Goal: Information Seeking & Learning: Understand process/instructions

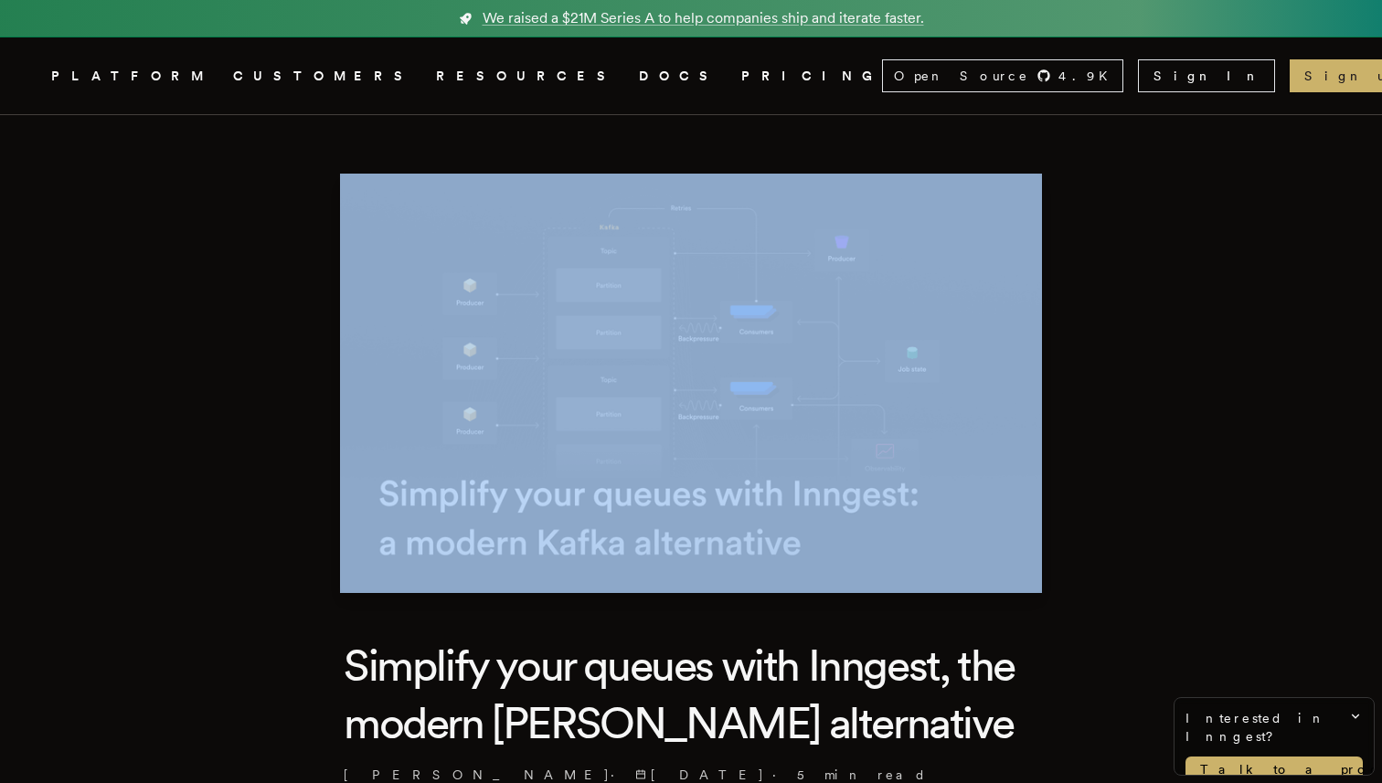
drag, startPoint x: 811, startPoint y: 600, endPoint x: 470, endPoint y: 502, distance: 355.7
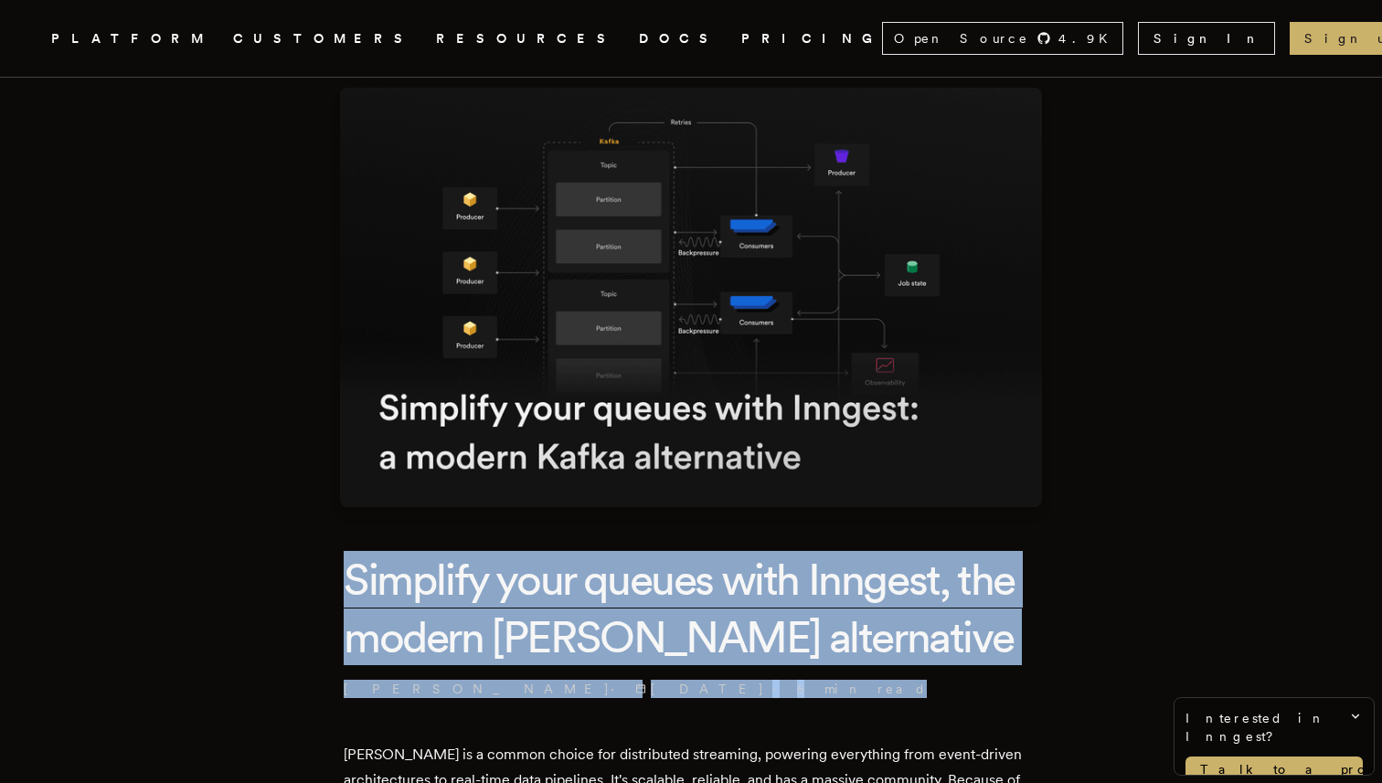
drag, startPoint x: 338, startPoint y: 565, endPoint x: 626, endPoint y: 684, distance: 311.7
copy header "Simplify your queues with Inngest, the modern Kafka alternative Cheryl Manalo ·…"
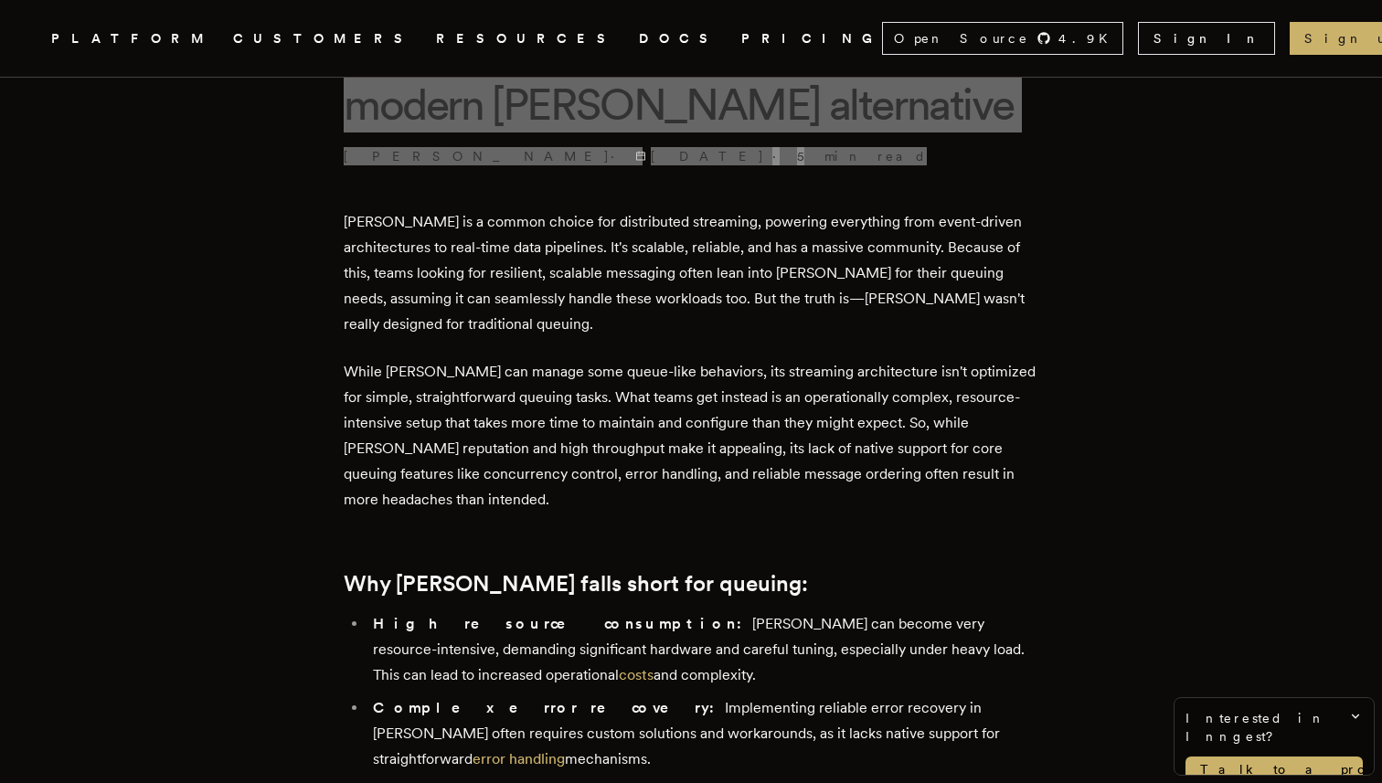
scroll to position [609, 0]
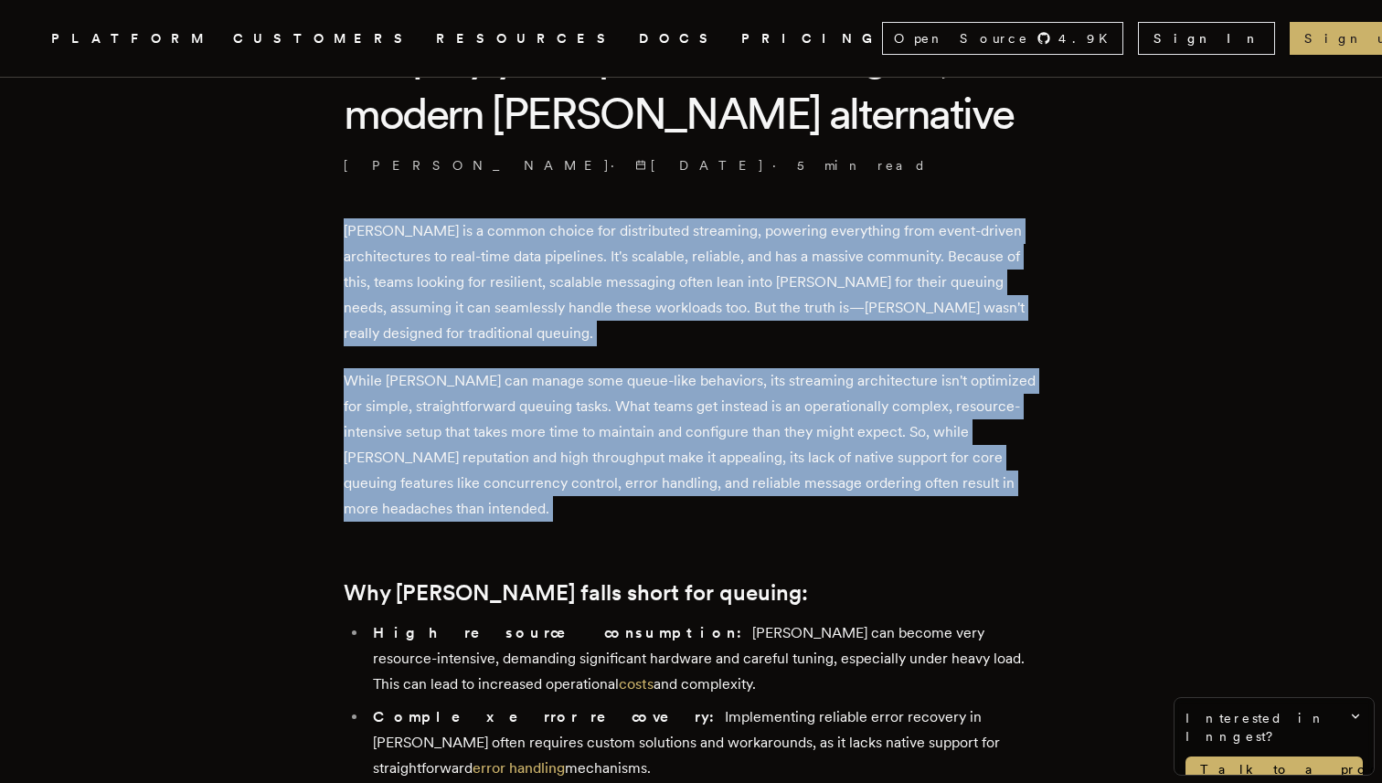
drag, startPoint x: 340, startPoint y: 222, endPoint x: 492, endPoint y: 526, distance: 340.0
copy div "Kafka is a common choice for distributed streaming, powering everything from ev…"
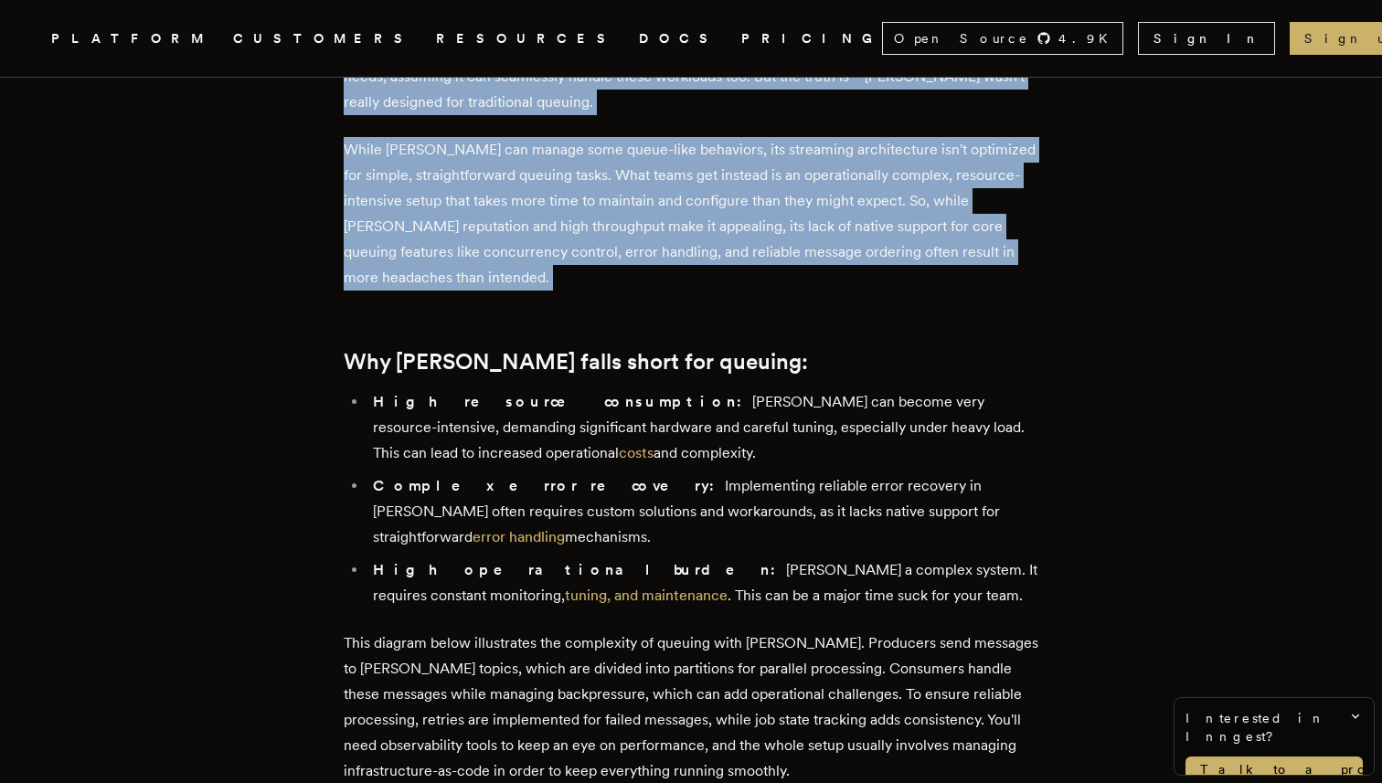
scroll to position [852, 0]
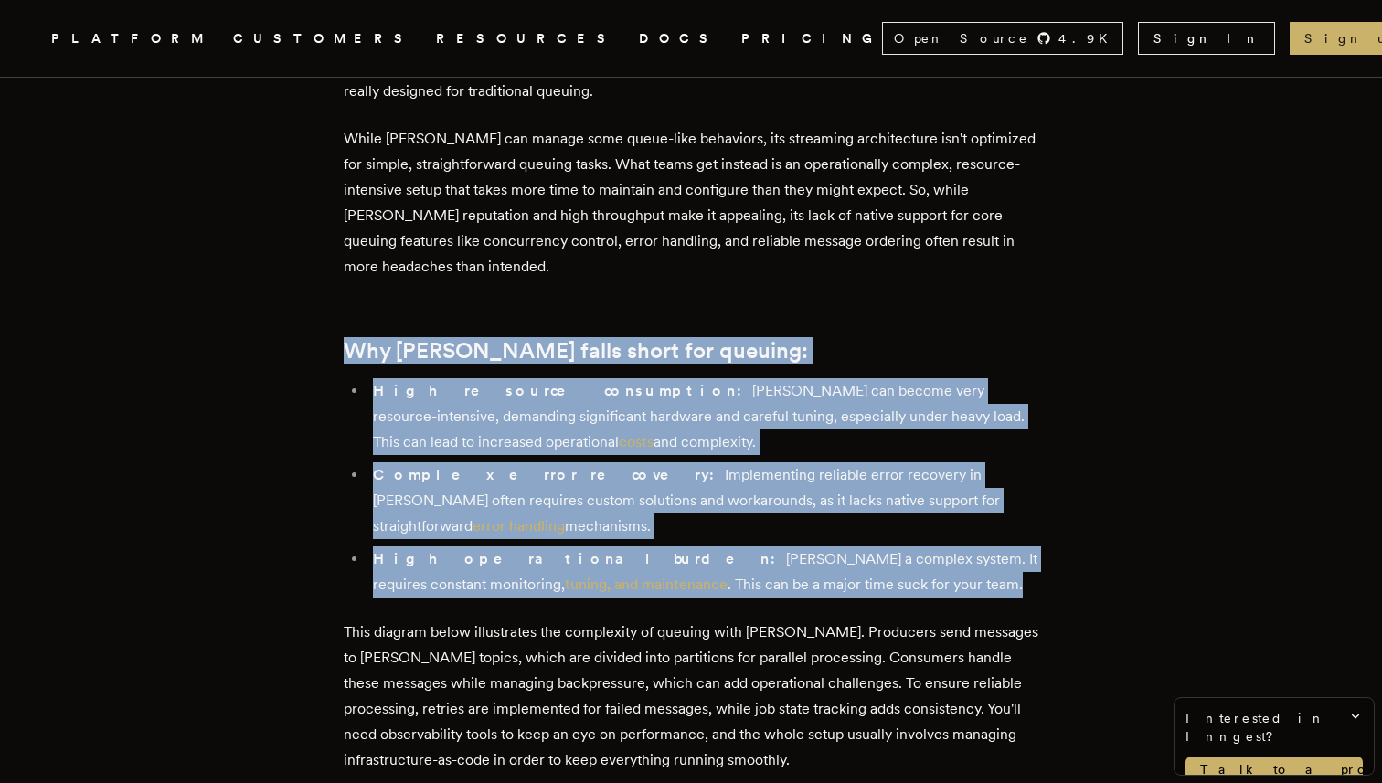
drag, startPoint x: 350, startPoint y: 355, endPoint x: 776, endPoint y: 561, distance: 473.2
copy div "Why Kafka falls short for queuing: High resource consumption: Kafka can become …"
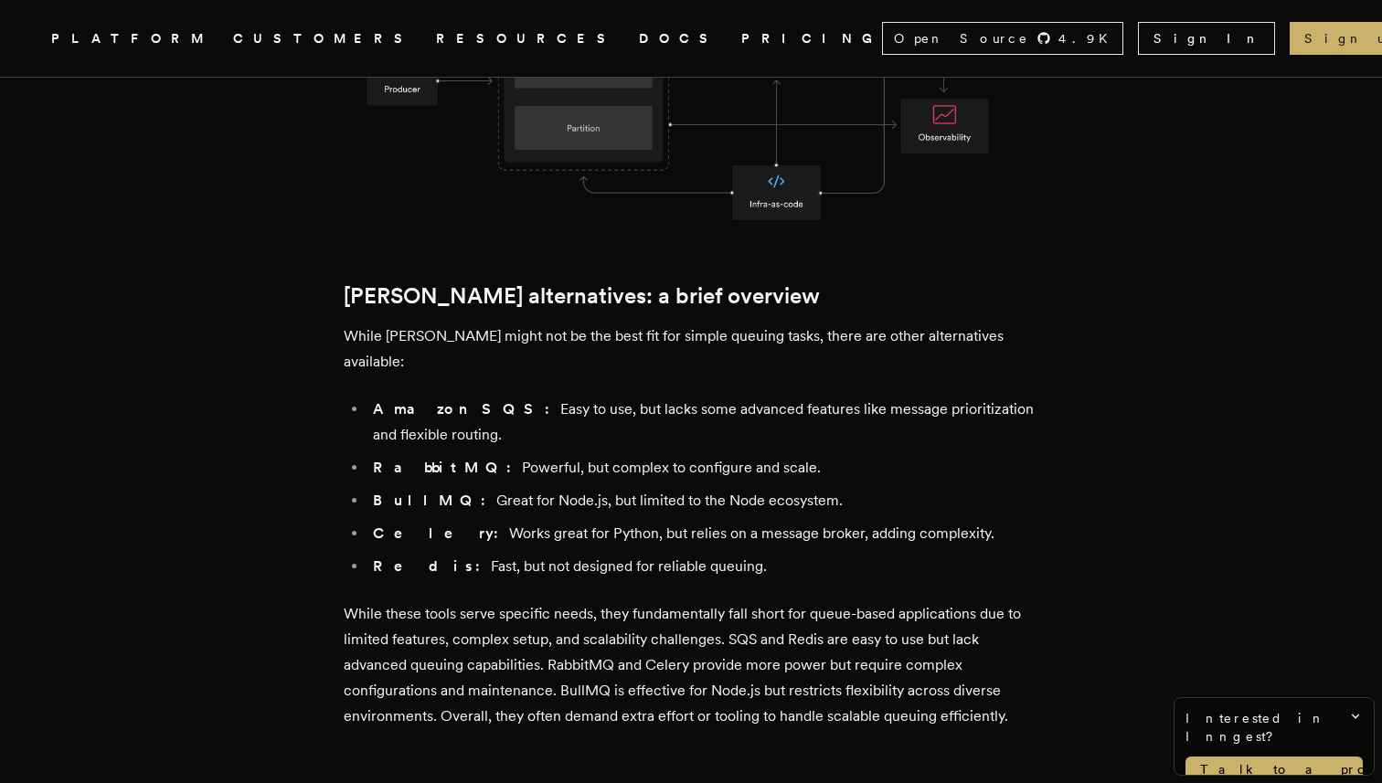
scroll to position [1874, 0]
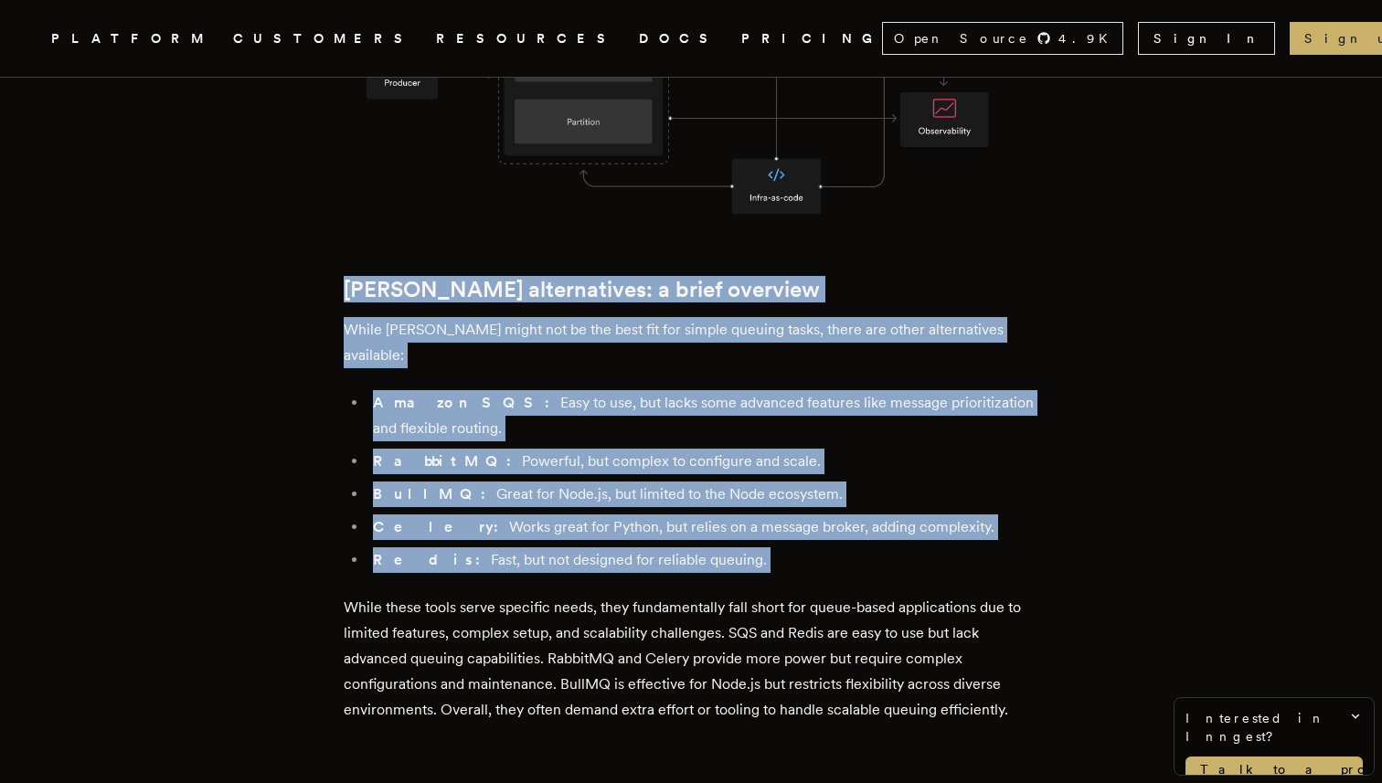
drag, startPoint x: 345, startPoint y: 263, endPoint x: 757, endPoint y: 526, distance: 488.9
click at [757, 526] on main "Simplify your queues with Inngest, the modern Kafka alternative Cheryl Manalo ·…" at bounding box center [690, 454] width 731 height 4427
copy div "Kafka alternatives: a brief overview While Kafka might not be the best fit for …"
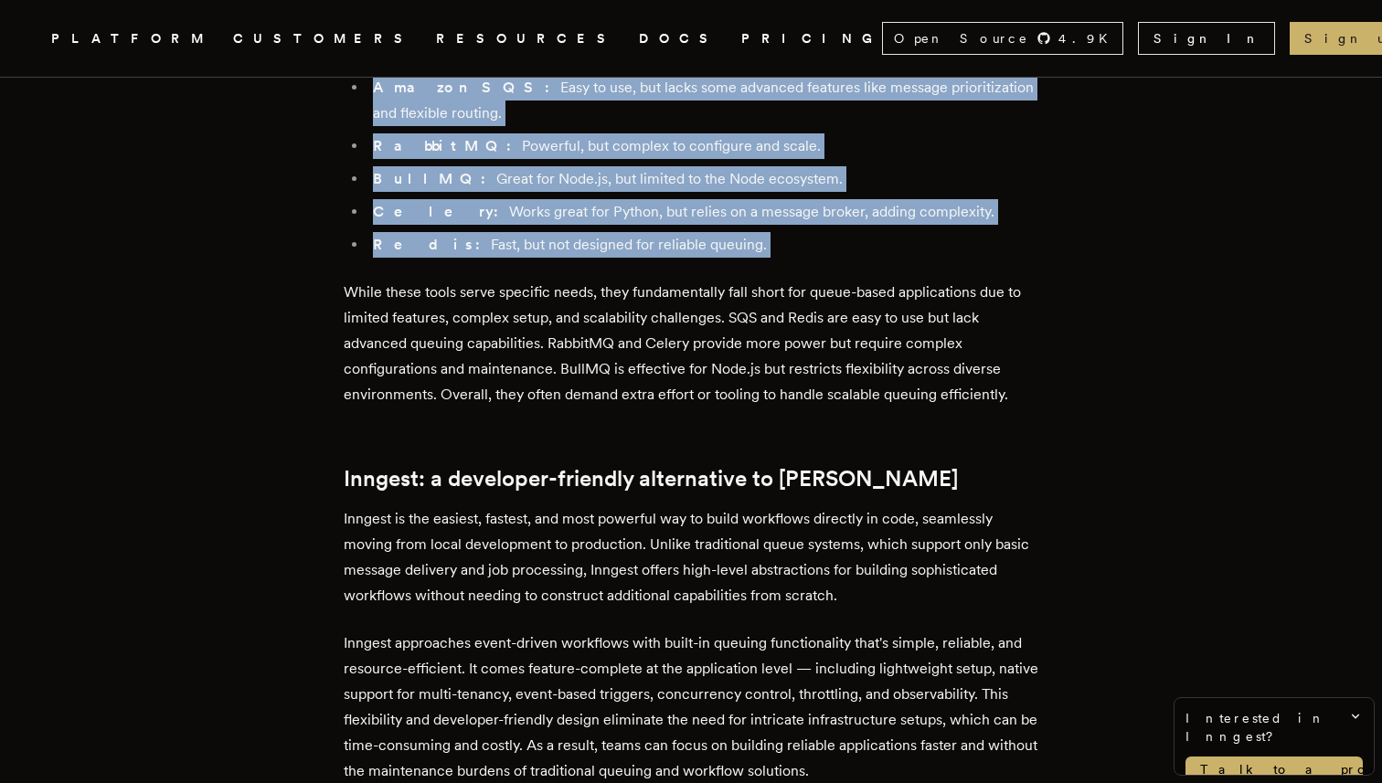
scroll to position [2192, 0]
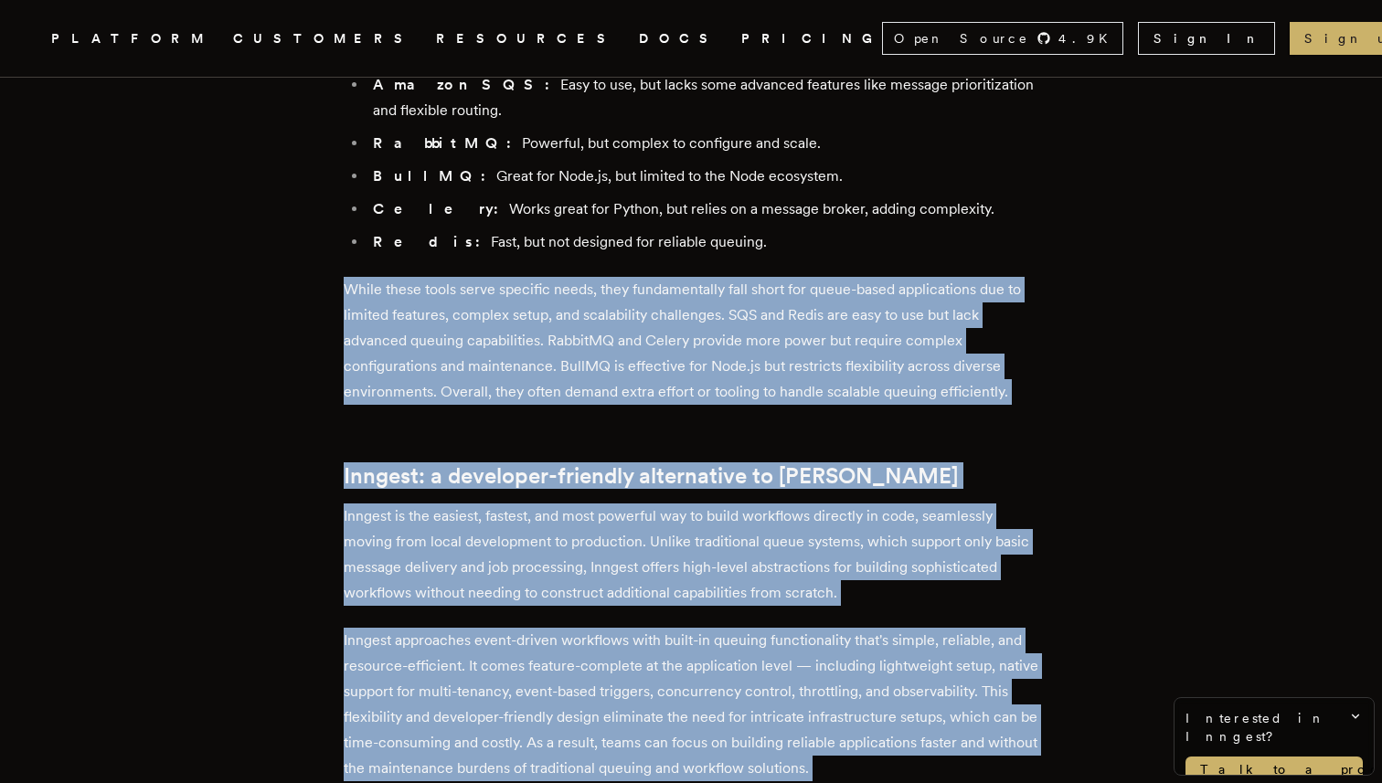
drag, startPoint x: 344, startPoint y: 223, endPoint x: 942, endPoint y: 730, distance: 783.7
click at [942, 730] on main "Simplify your queues with Inngest, the modern Kafka alternative Cheryl Manalo ·…" at bounding box center [690, 136] width 731 height 4427
copy div "While these tools serve specific needs, they fundamentally fall short for queue…"
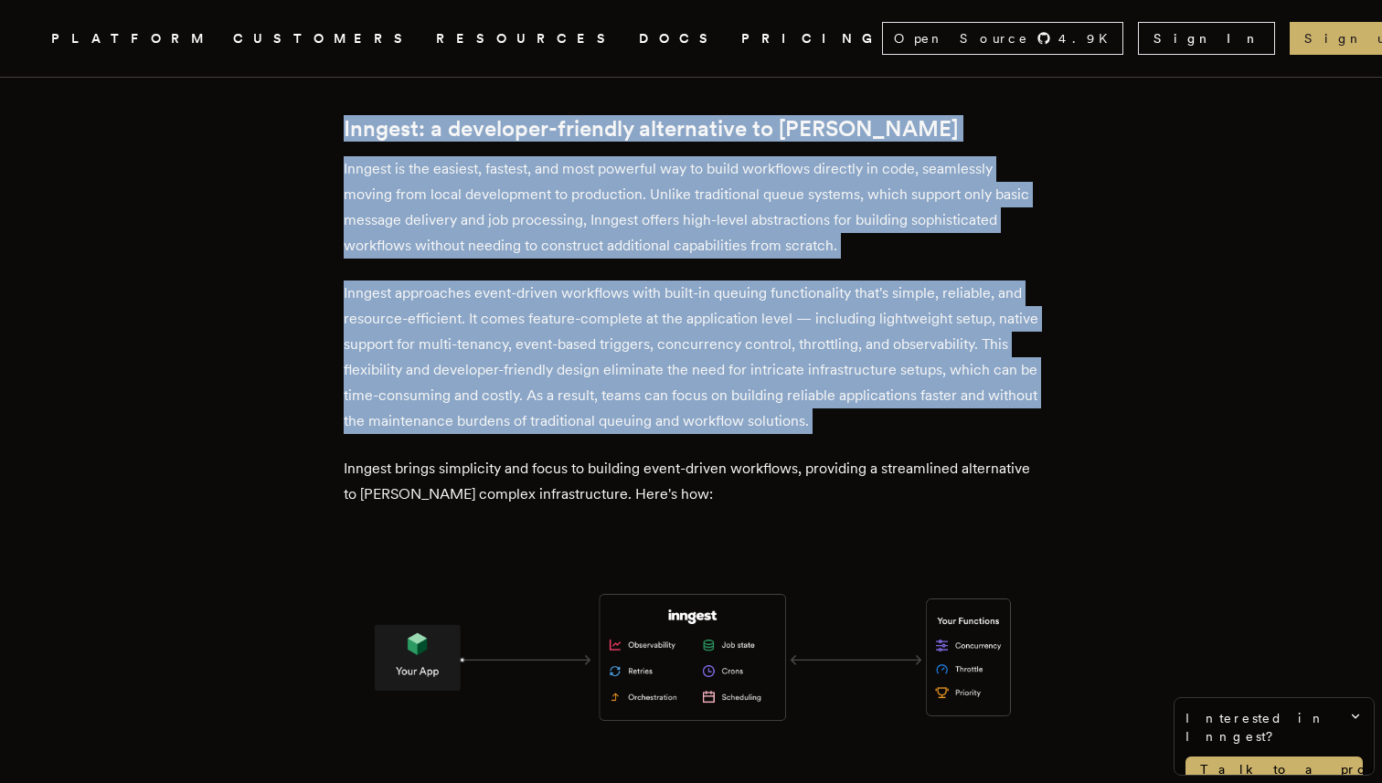
scroll to position [2580, 0]
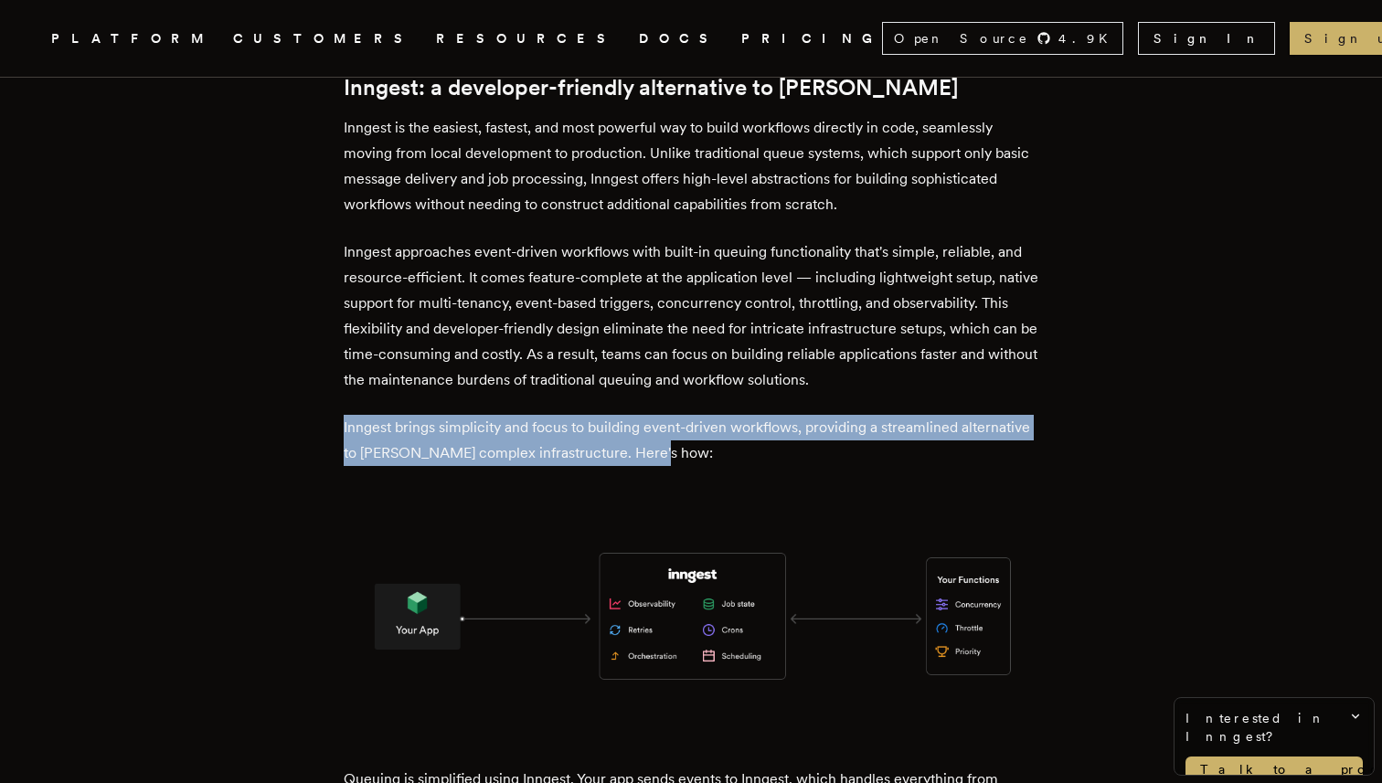
drag, startPoint x: 344, startPoint y: 368, endPoint x: 751, endPoint y: 402, distance: 408.0
copy p "Inngest brings simplicity and focus to building event-driven workflows, providi…"
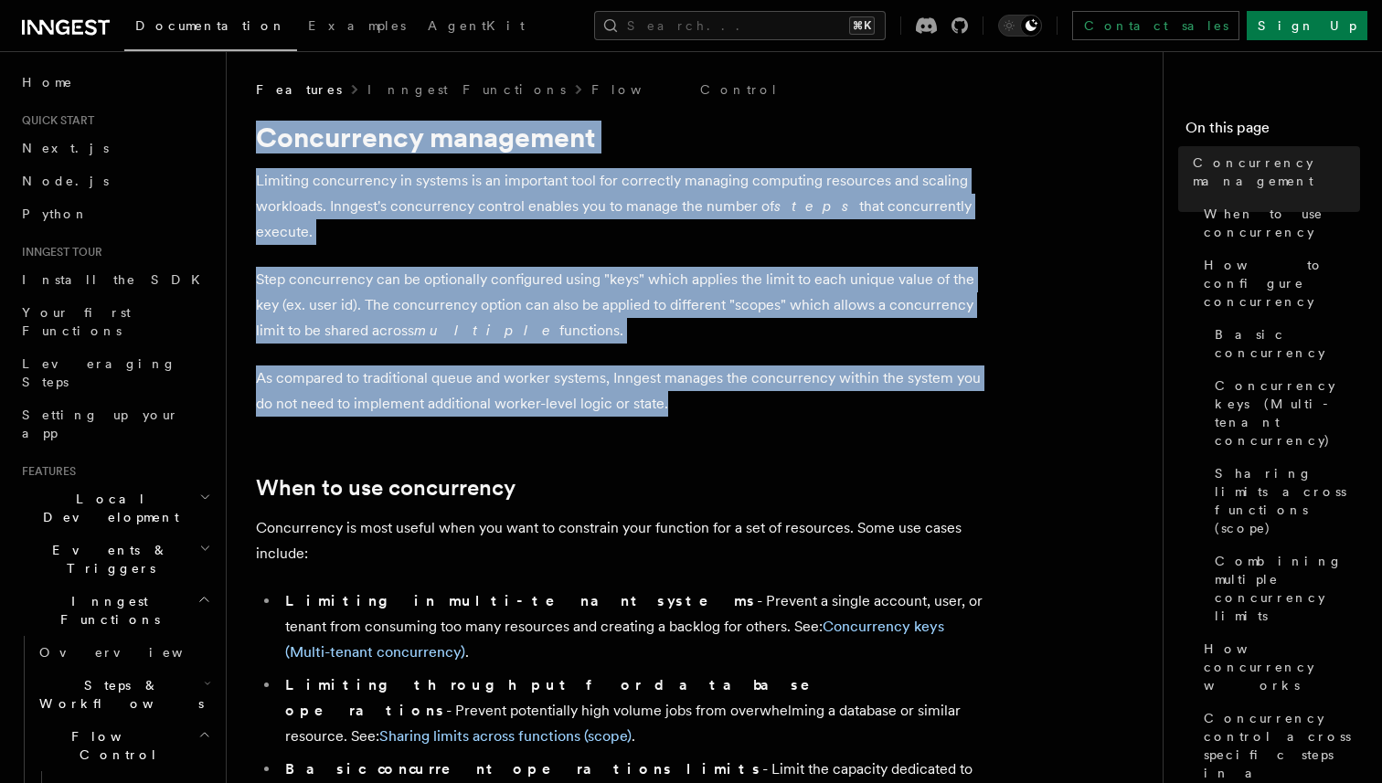
drag, startPoint x: 257, startPoint y: 140, endPoint x: 665, endPoint y: 380, distance: 473.9
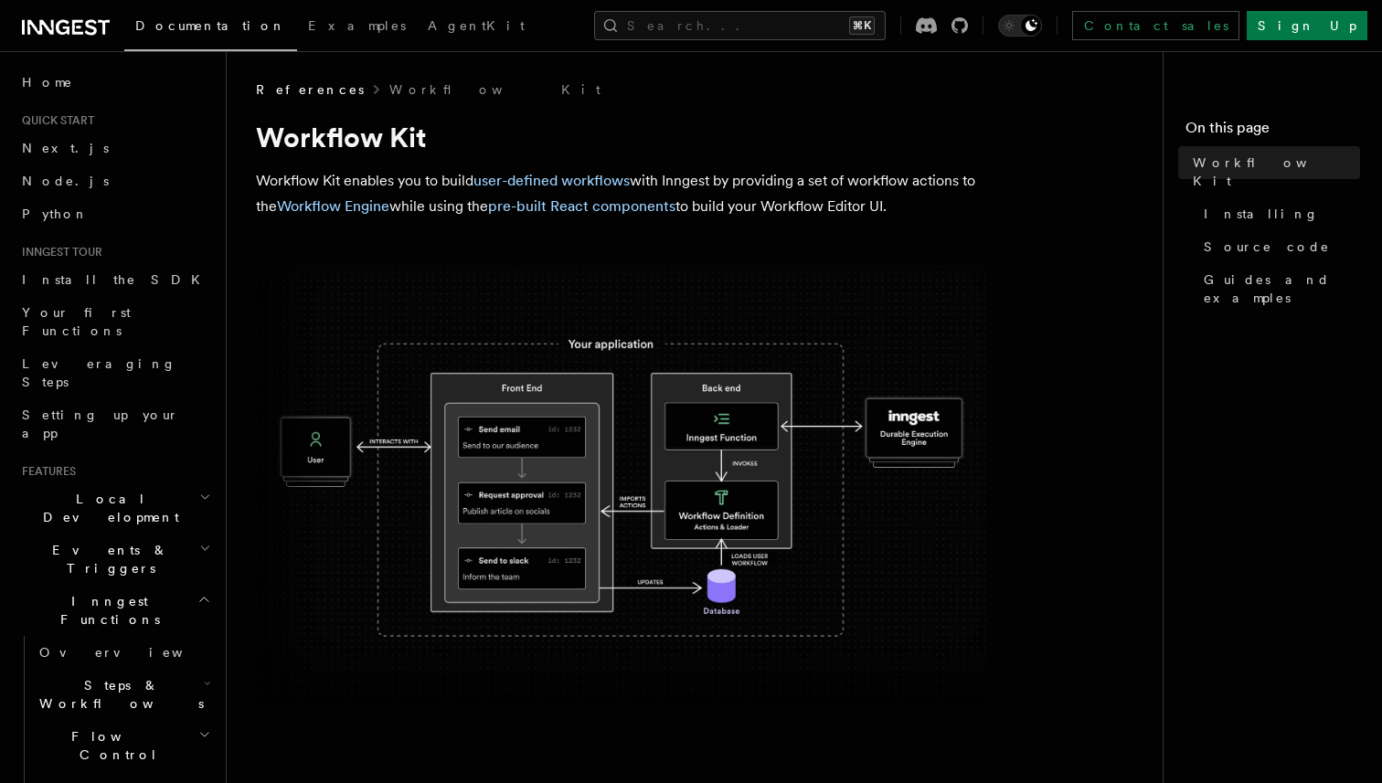
drag, startPoint x: 254, startPoint y: 121, endPoint x: 903, endPoint y: 202, distance: 653.8
click at [902, 214] on p "Workflow Kit enables you to build user-defined workflows with Inngest by provid…" at bounding box center [621, 193] width 731 height 51
drag, startPoint x: 902, startPoint y: 214, endPoint x: 249, endPoint y: 134, distance: 657.2
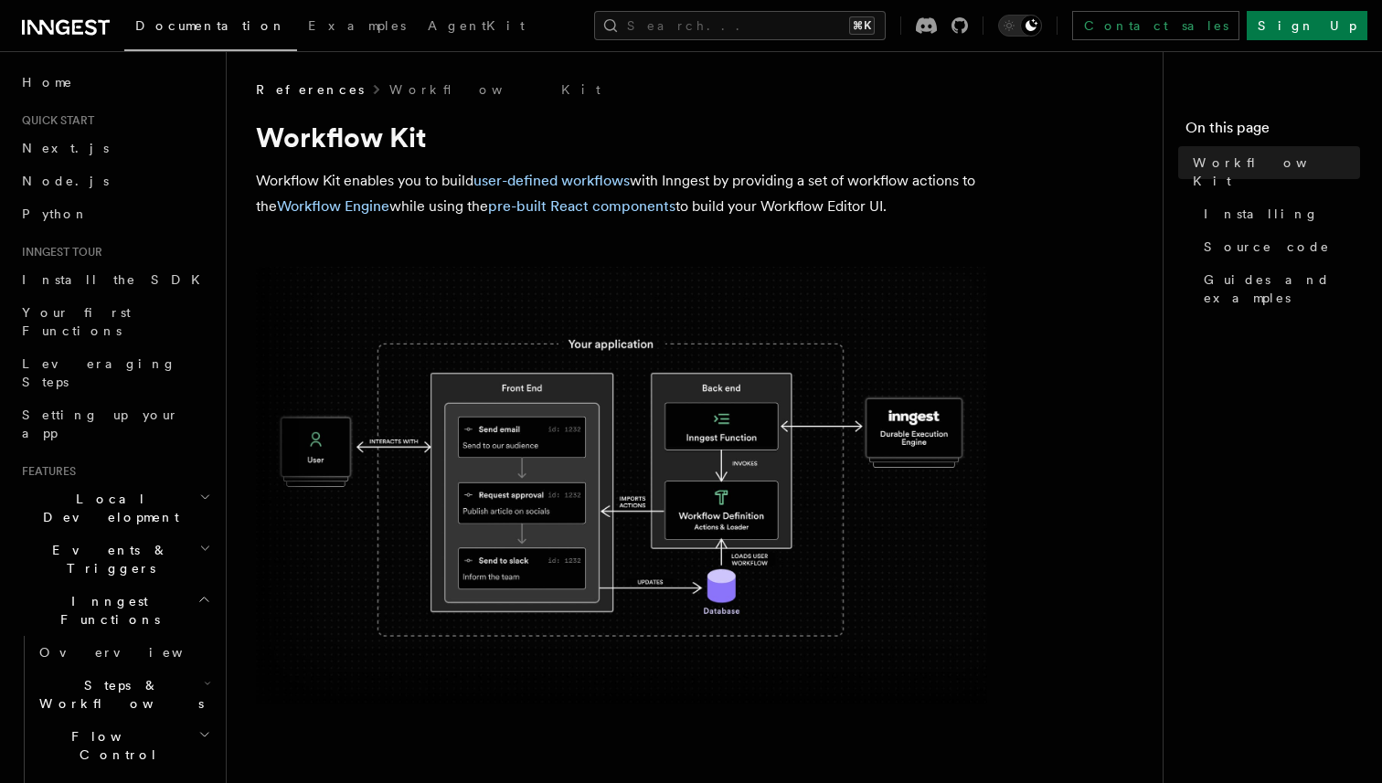
copy article "Workflow Kit Workflow Kit enables you to build user-defined workflows with Inng…"
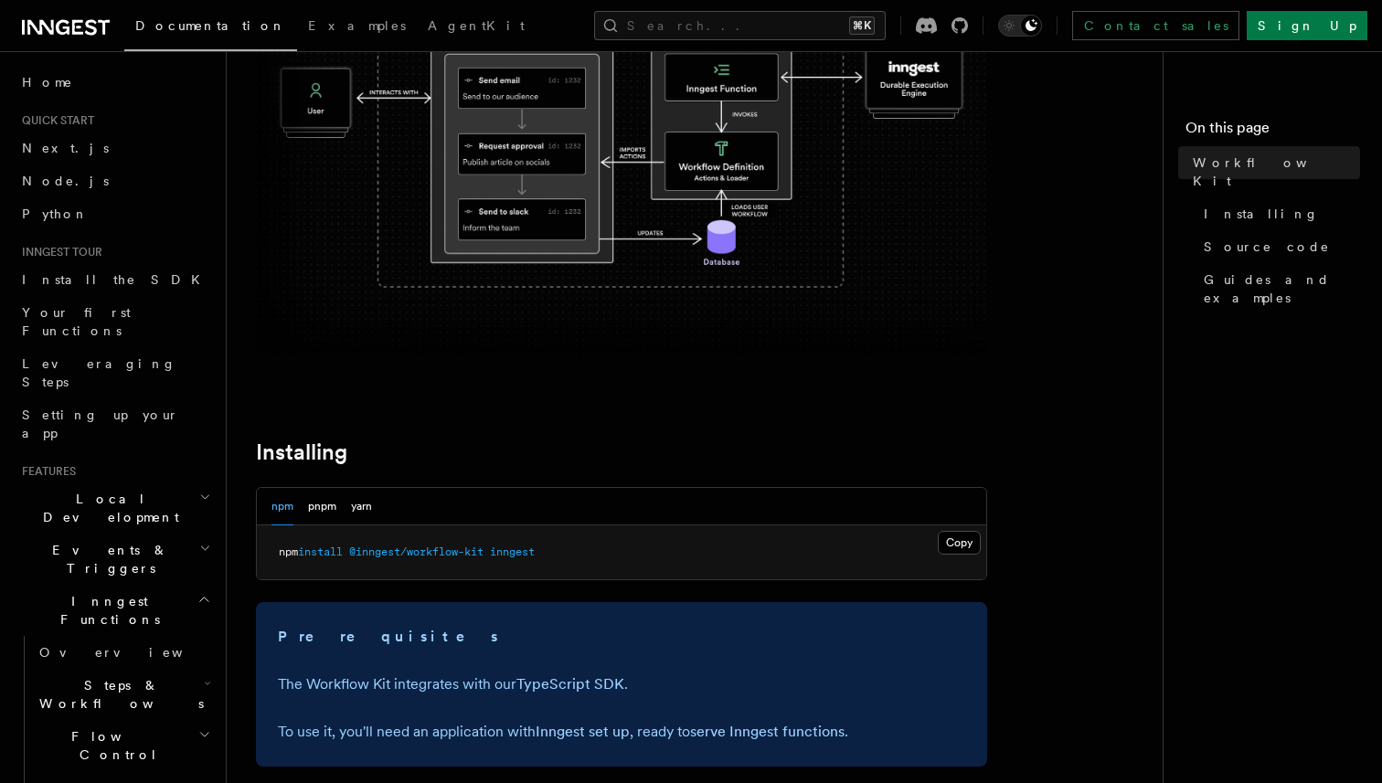
scroll to position [639, 0]
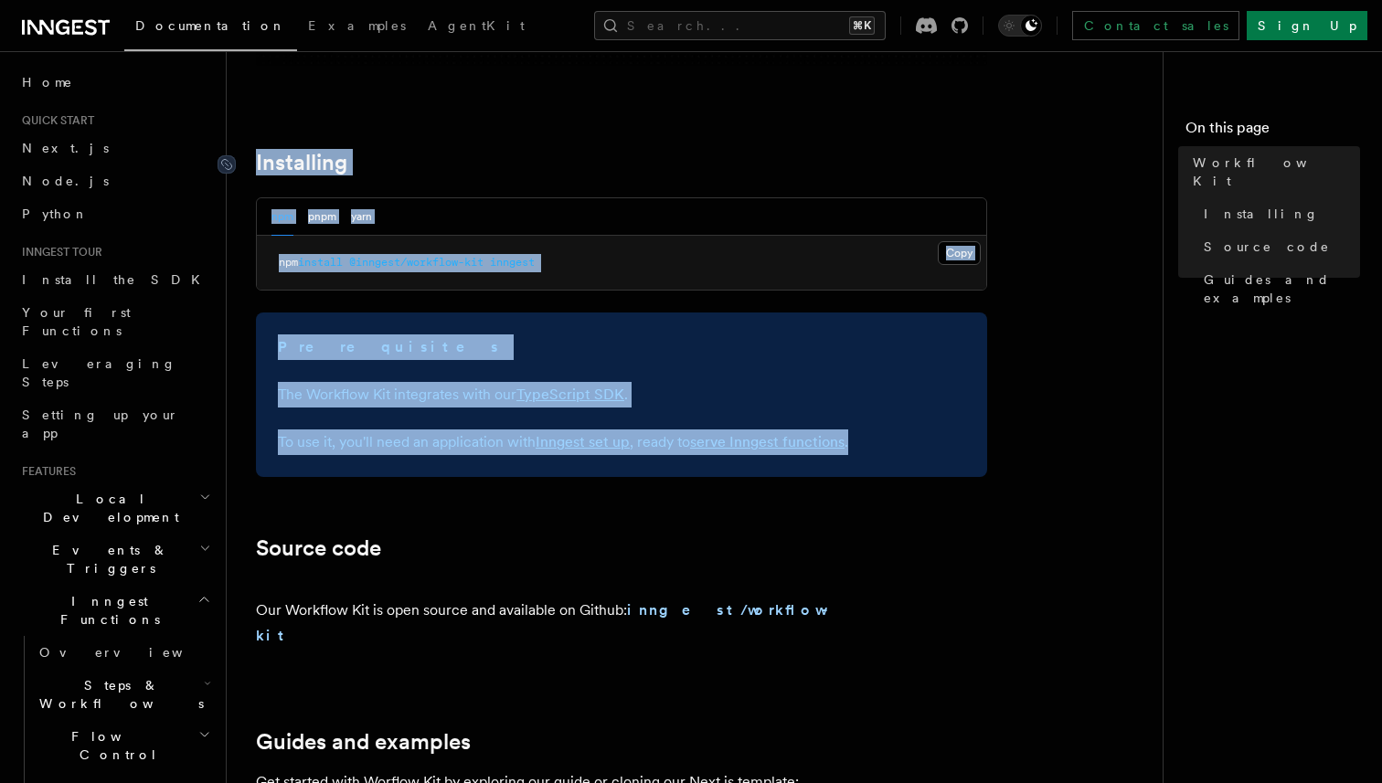
drag, startPoint x: 857, startPoint y: 439, endPoint x: 254, endPoint y: 158, distance: 665.5
click at [256, 158] on article "References Workflow Kit Workflow Kit Workflow Kit enables you to build user-def…" at bounding box center [702, 431] width 892 height 1978
copy article "Installing npm pnpm yarn Copy Copied npm install @inngest/workflow-kit inngest …"
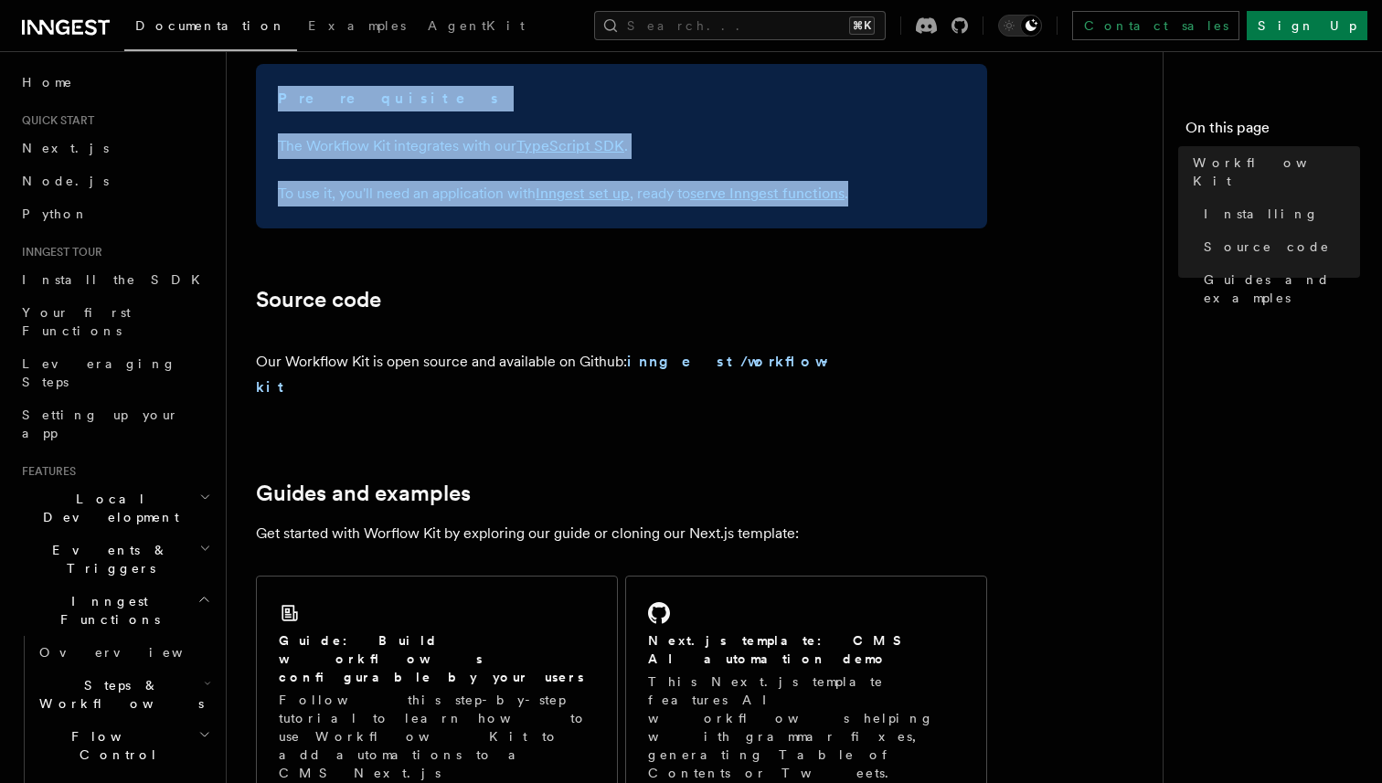
scroll to position [992, 0]
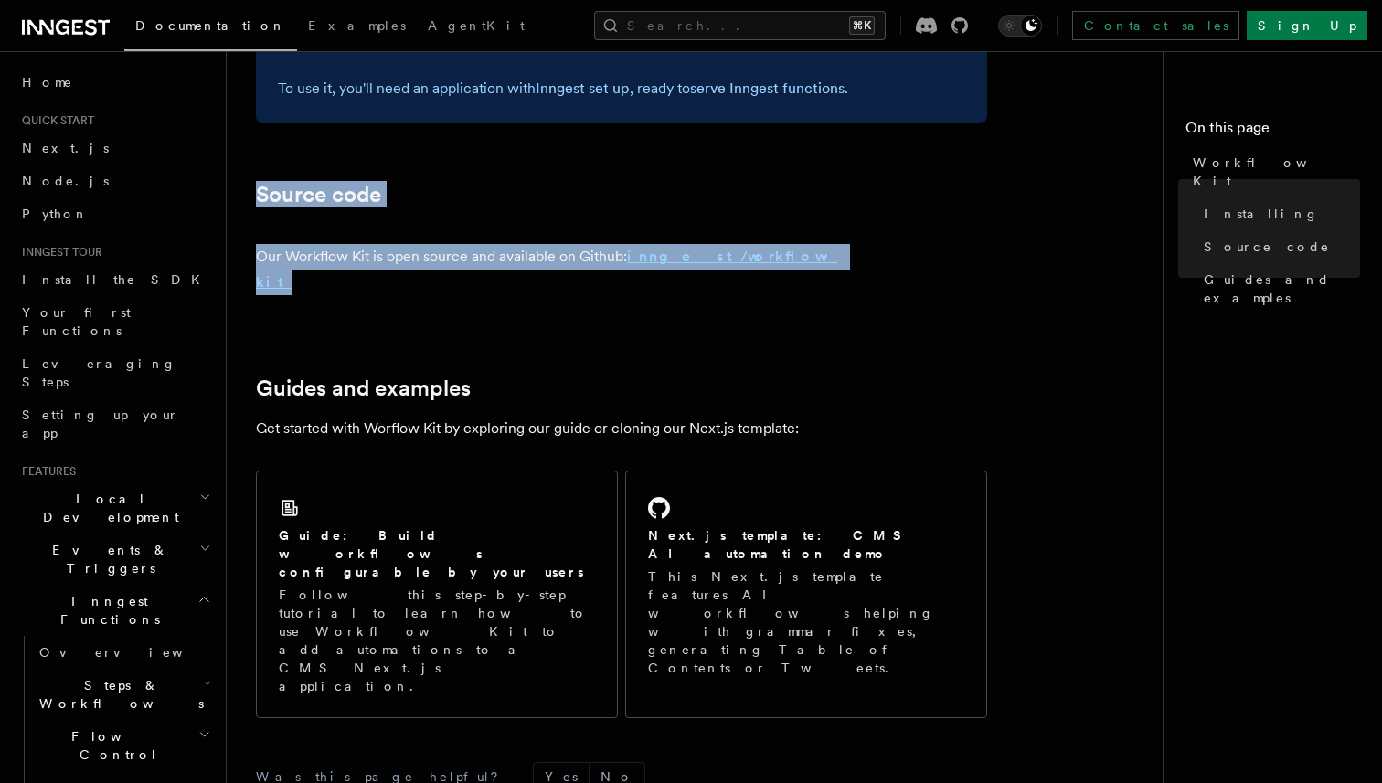
drag, startPoint x: 911, startPoint y: 256, endPoint x: 631, endPoint y: 270, distance: 280.0
click at [631, 270] on div "References Workflow Kit Workflow Kit Workflow Kit enables you to build user-def…" at bounding box center [731, 37] width 1009 height 2059
copy article "Source code Our Workflow Kit is open source and available on Github: inngest/wo…"
click at [653, 255] on strong "inngest/workflow-kit" at bounding box center [546, 269] width 581 height 43
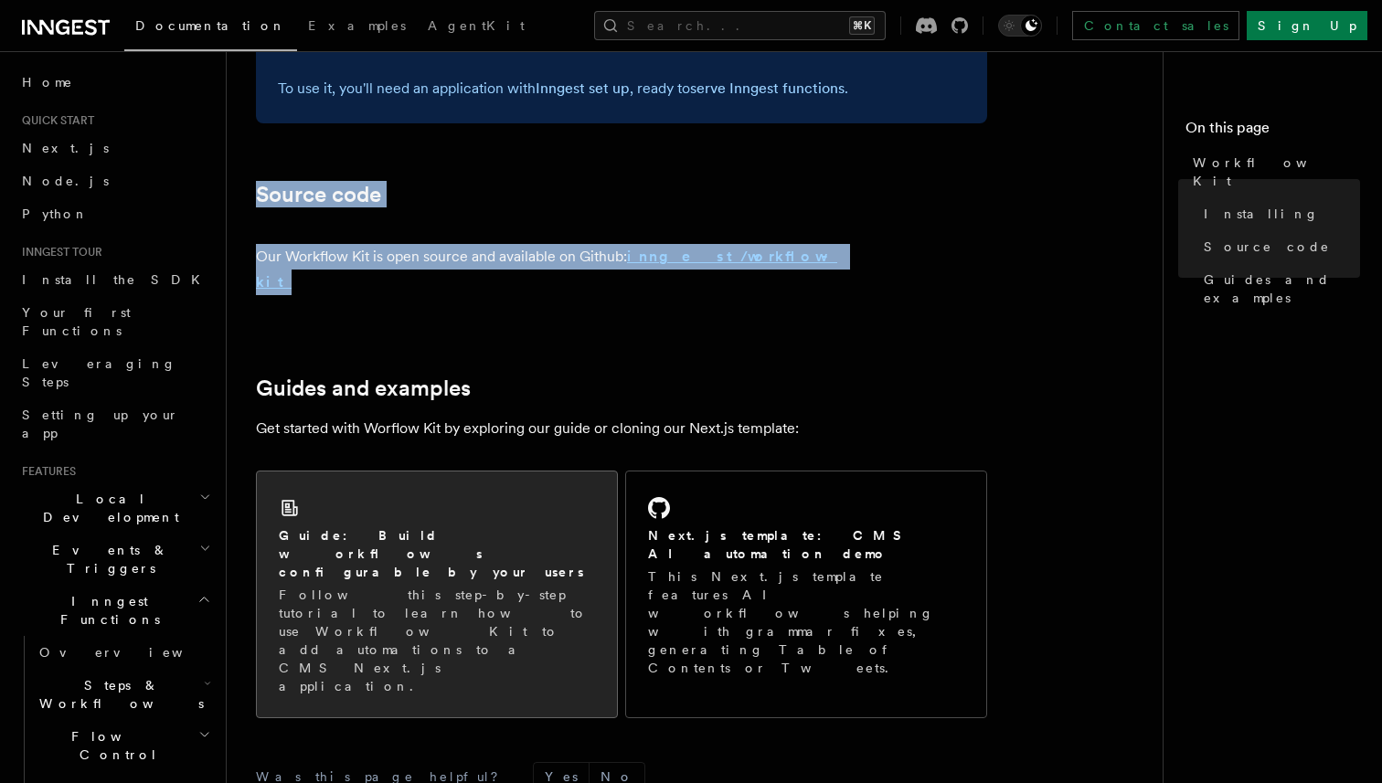
click at [367, 526] on div "Guide: Build workflows configurable by your users Follow this step-by-step tuto…" at bounding box center [437, 610] width 316 height 169
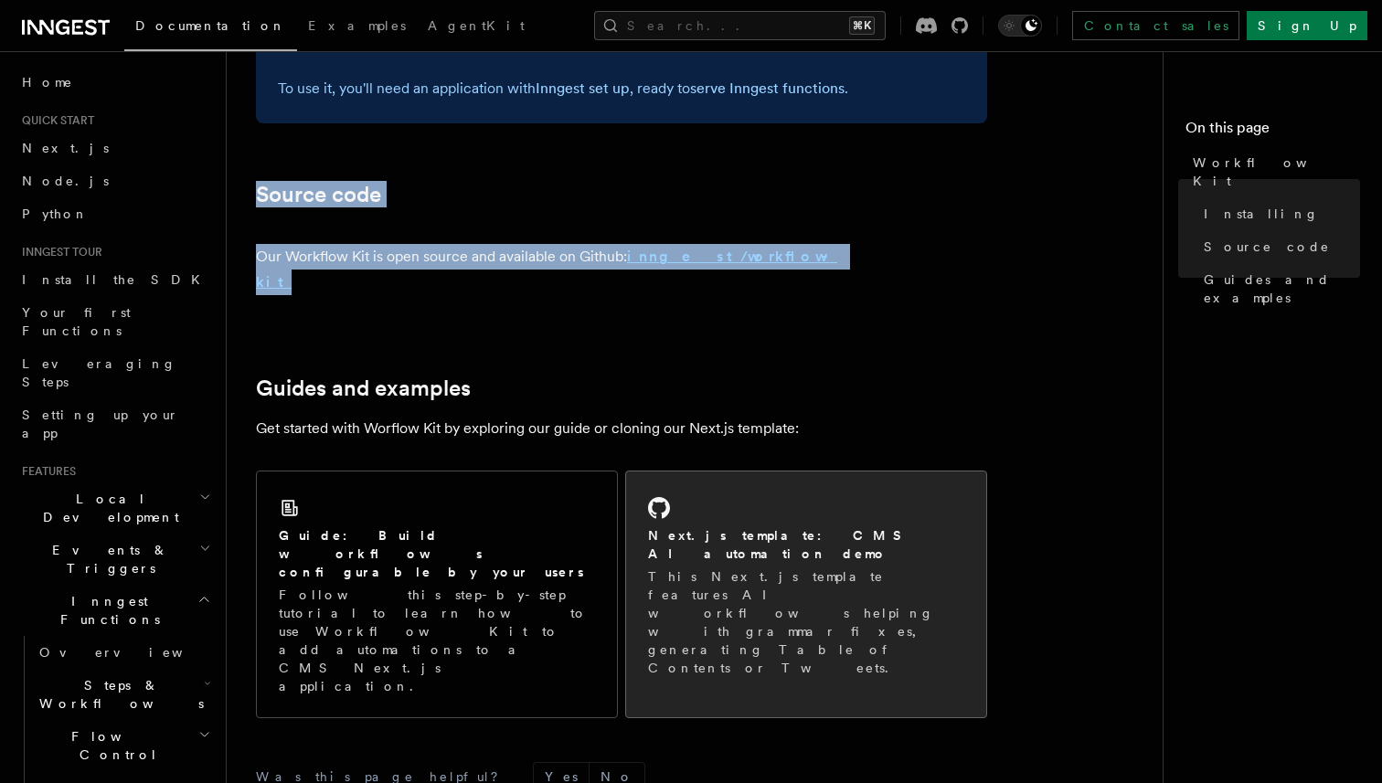
click at [708, 526] on h2 "Next.js template: CMS AI automation demo" at bounding box center [806, 544] width 316 height 37
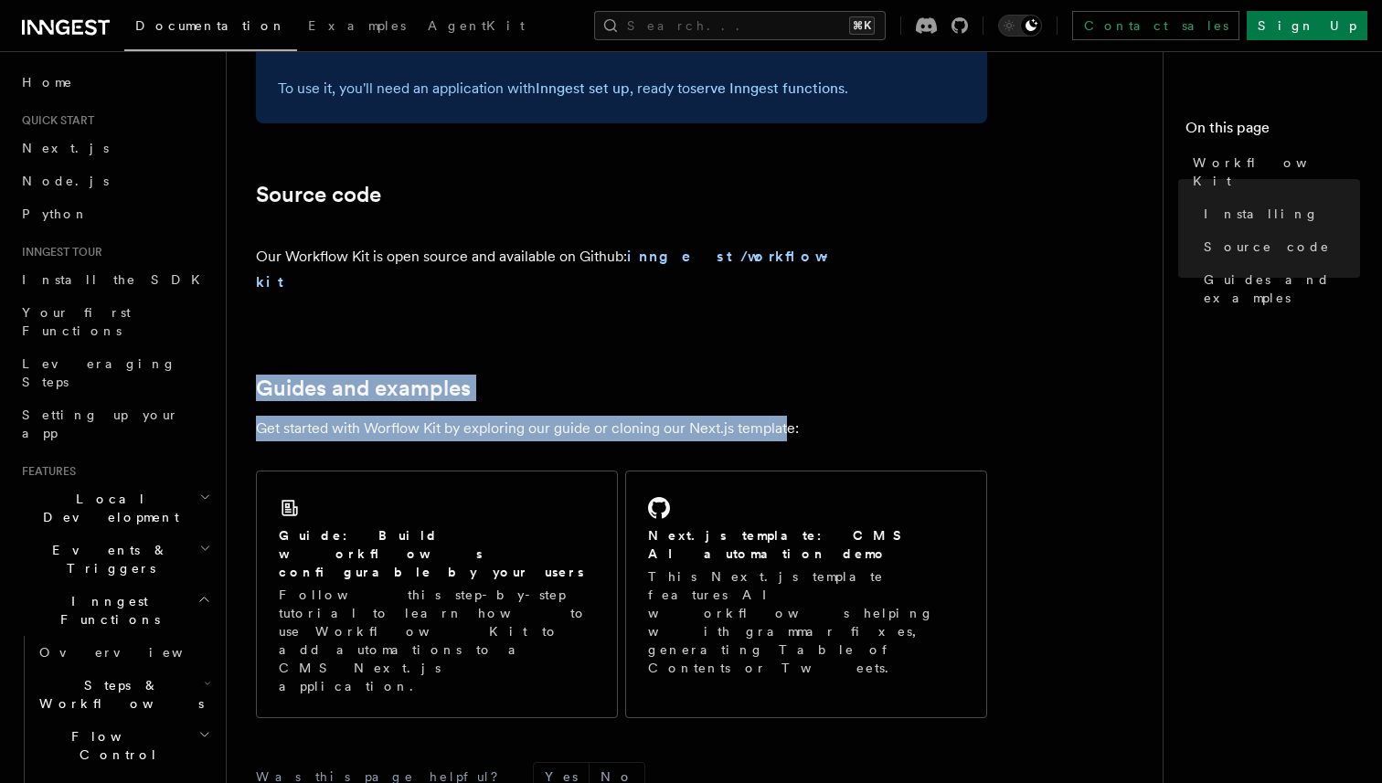
drag, startPoint x: 259, startPoint y: 347, endPoint x: 788, endPoint y: 399, distance: 531.6
click at [788, 399] on article "References Workflow Kit Workflow Kit Workflow Kit enables you to build user-def…" at bounding box center [702, 77] width 892 height 1978
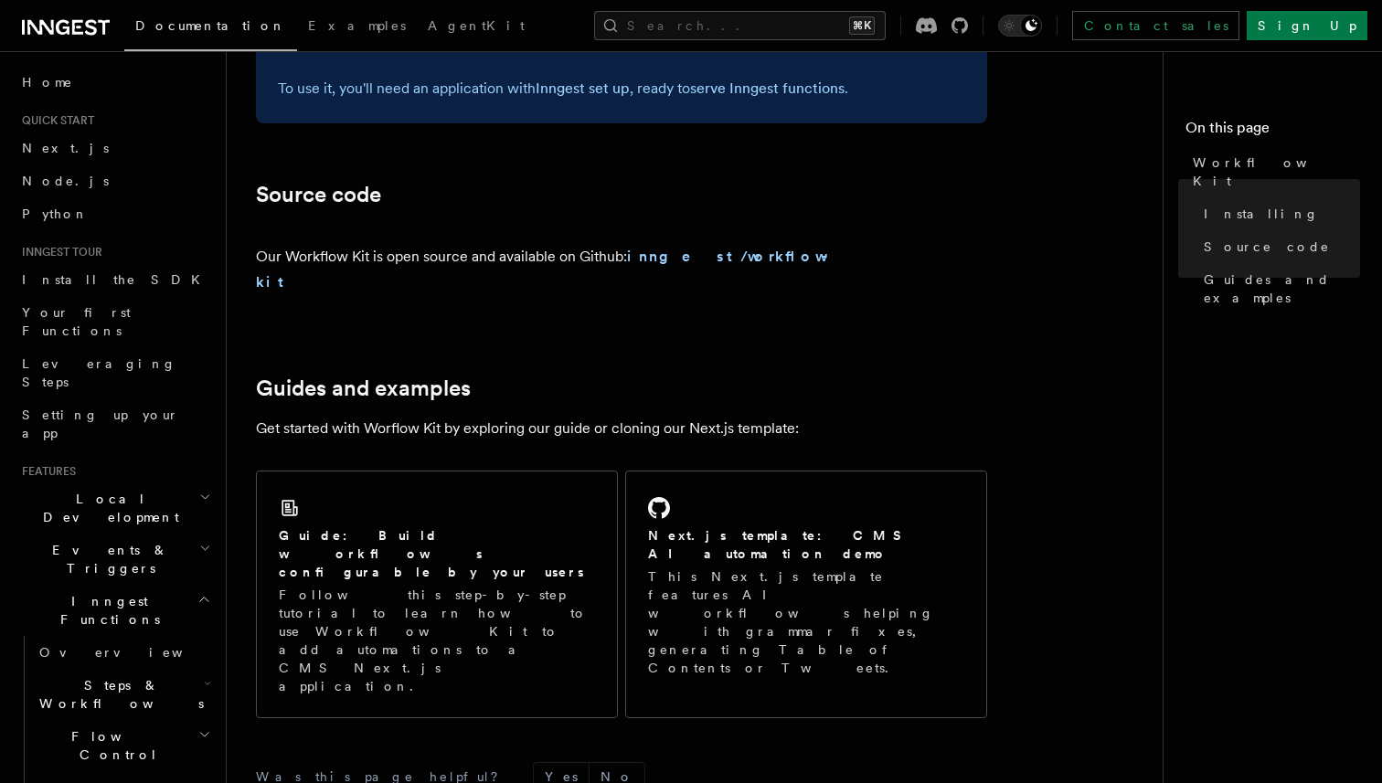
drag, startPoint x: 834, startPoint y: 388, endPoint x: 752, endPoint y: 397, distance: 82.7
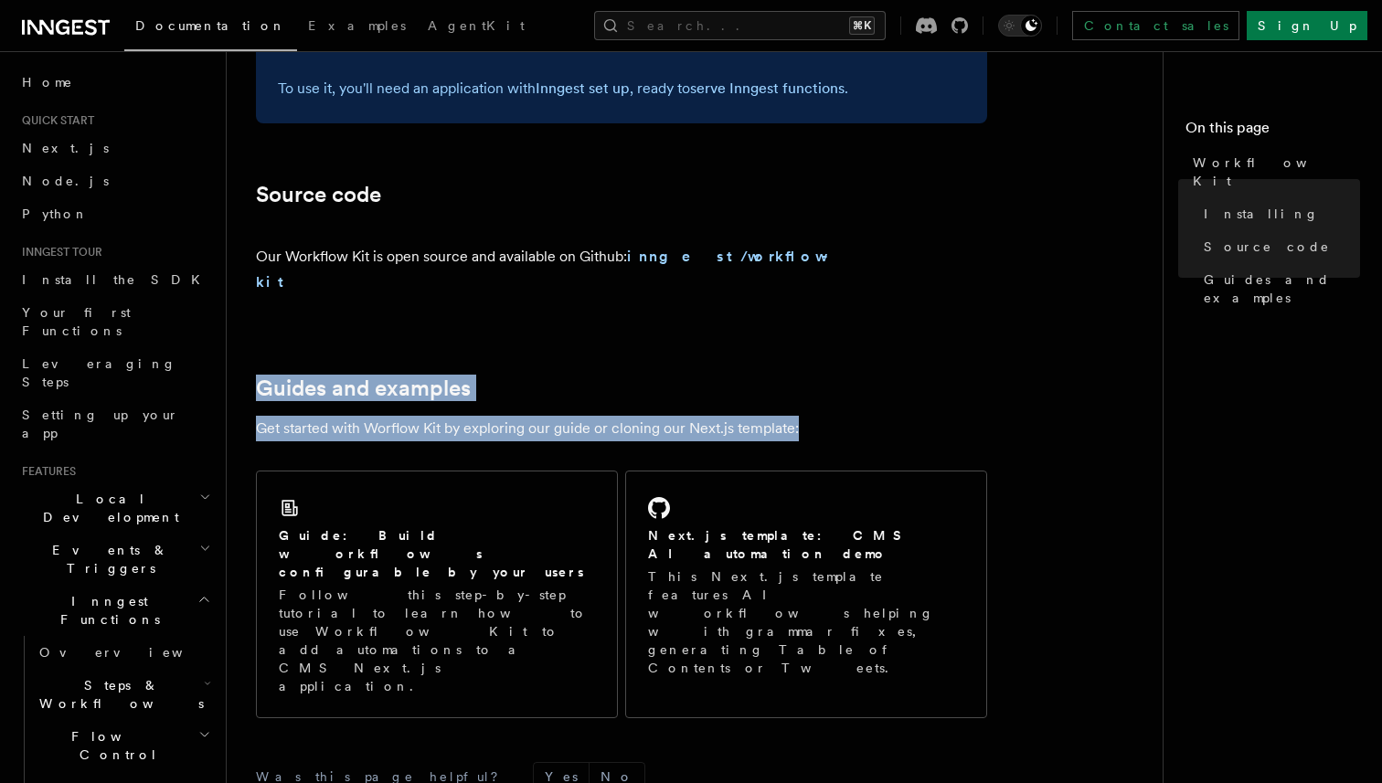
drag, startPoint x: 808, startPoint y: 408, endPoint x: 285, endPoint y: 323, distance: 529.5
click at [285, 323] on article "References Workflow Kit Workflow Kit Workflow Kit enables you to build user-def…" at bounding box center [702, 77] width 892 height 1978
copy article "Guides and examples Get started with Worflow Kit by exploring our guide or clon…"
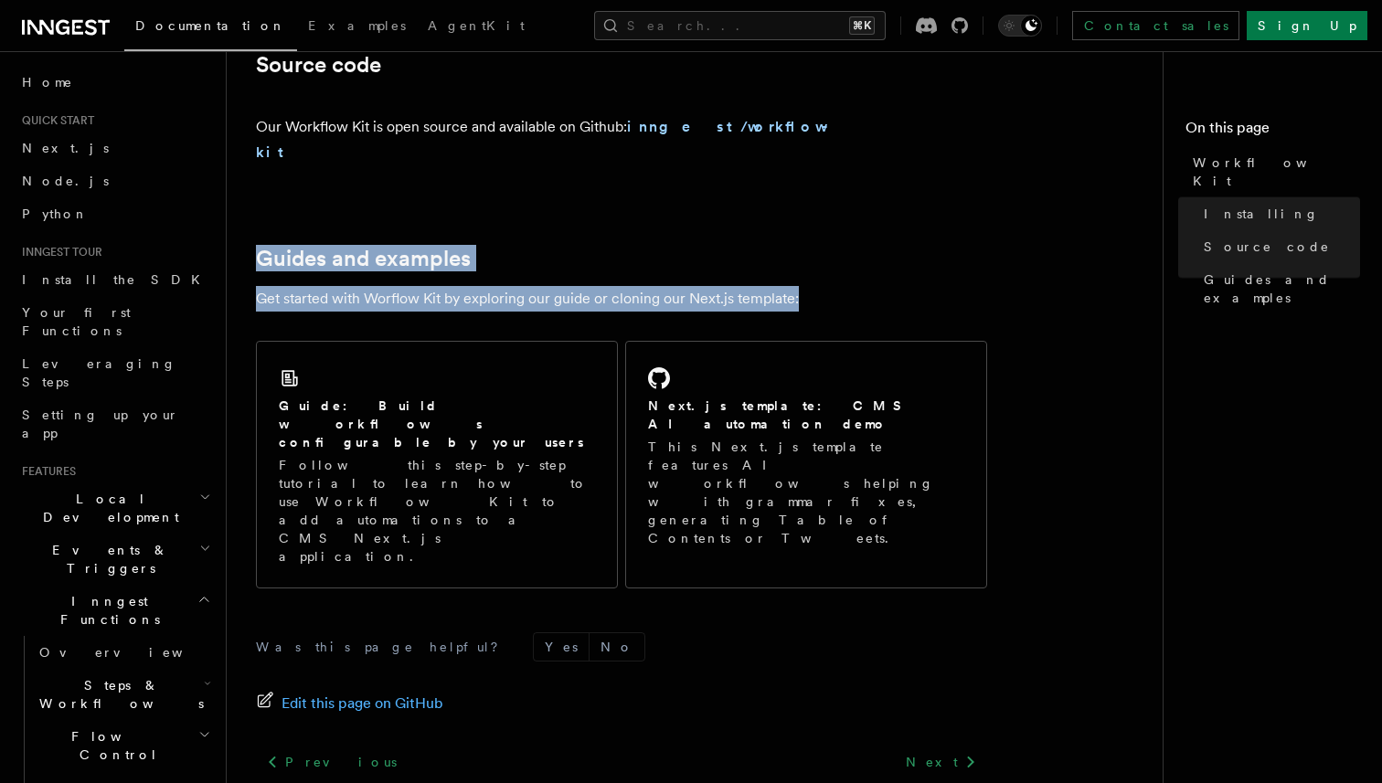
scroll to position [1155, 0]
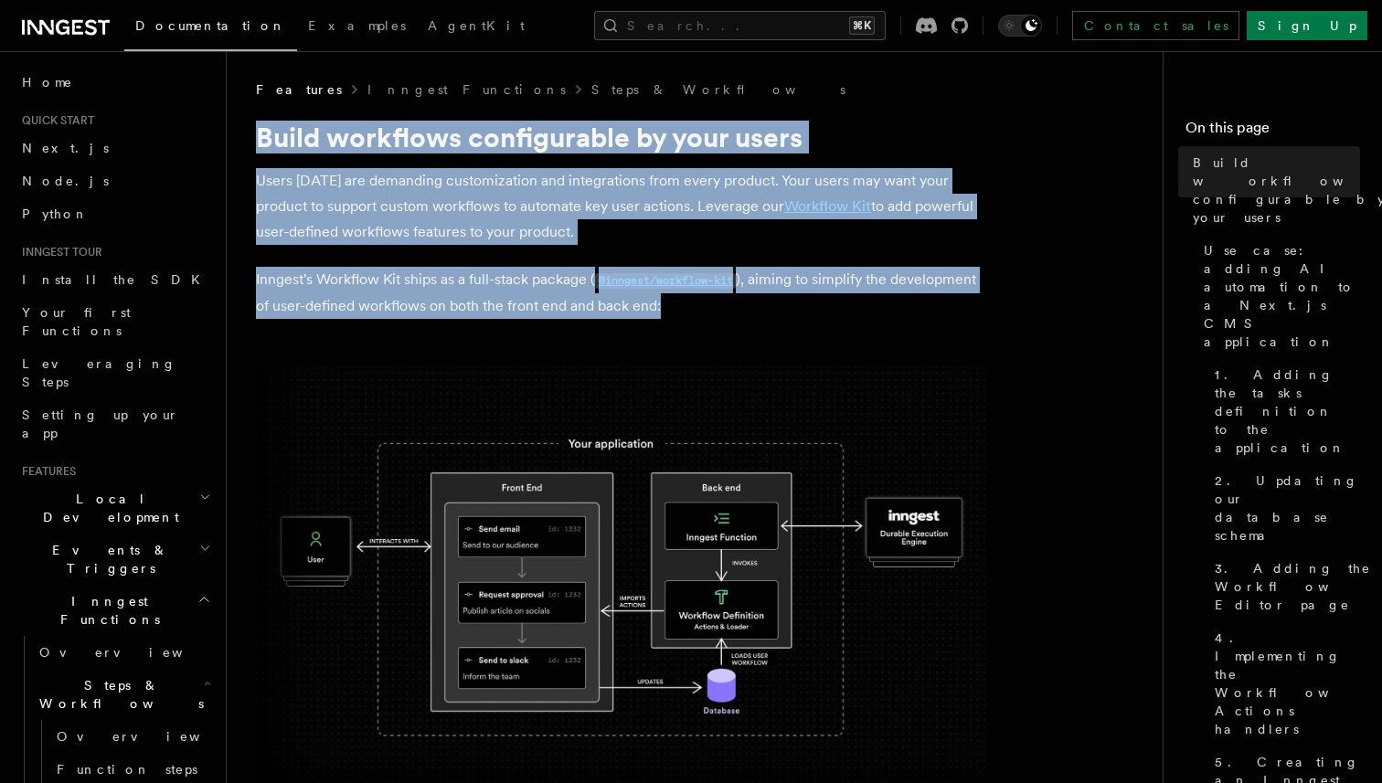
drag, startPoint x: 256, startPoint y: 136, endPoint x: 696, endPoint y: 305, distance: 471.7
copy article "Build workflows configurable by your users Users [DATE] are demanding customiza…"
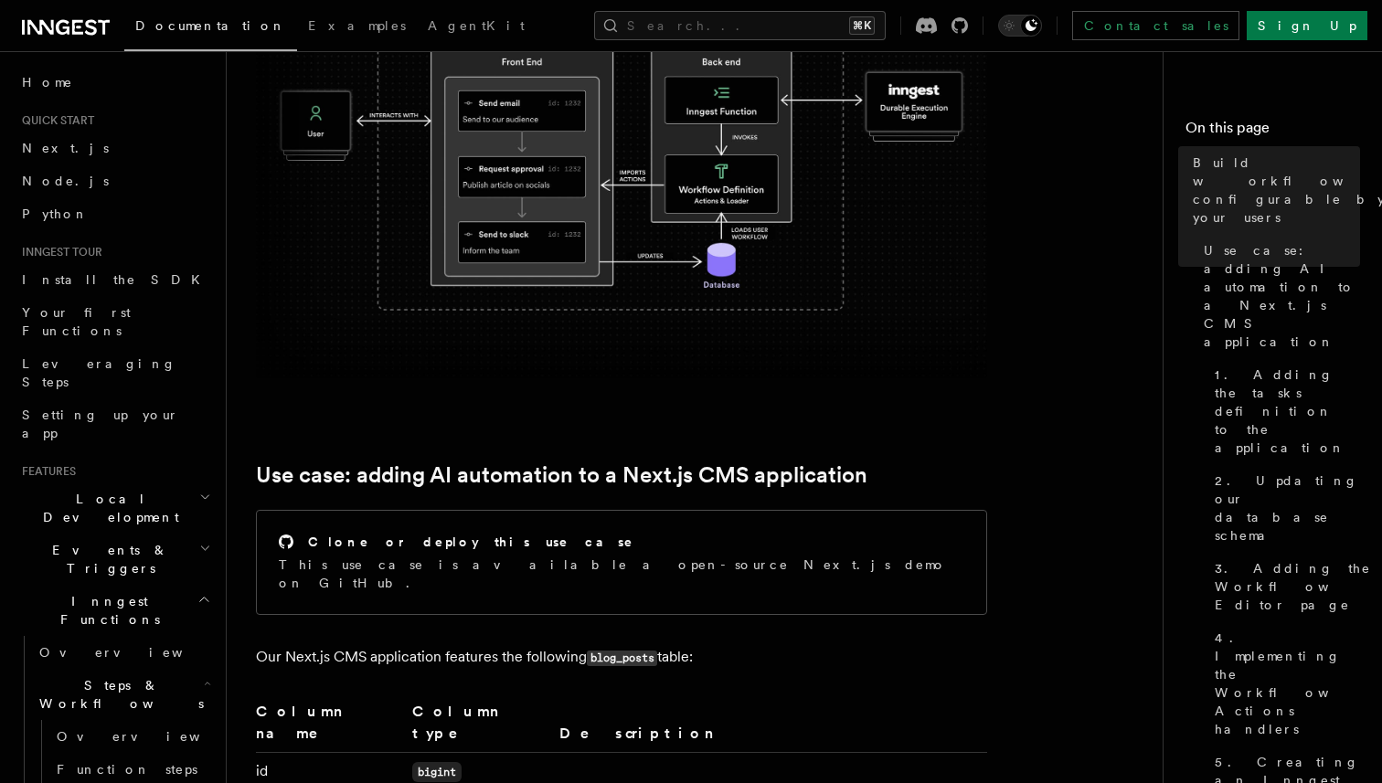
scroll to position [716, 0]
